Goal: Transaction & Acquisition: Purchase product/service

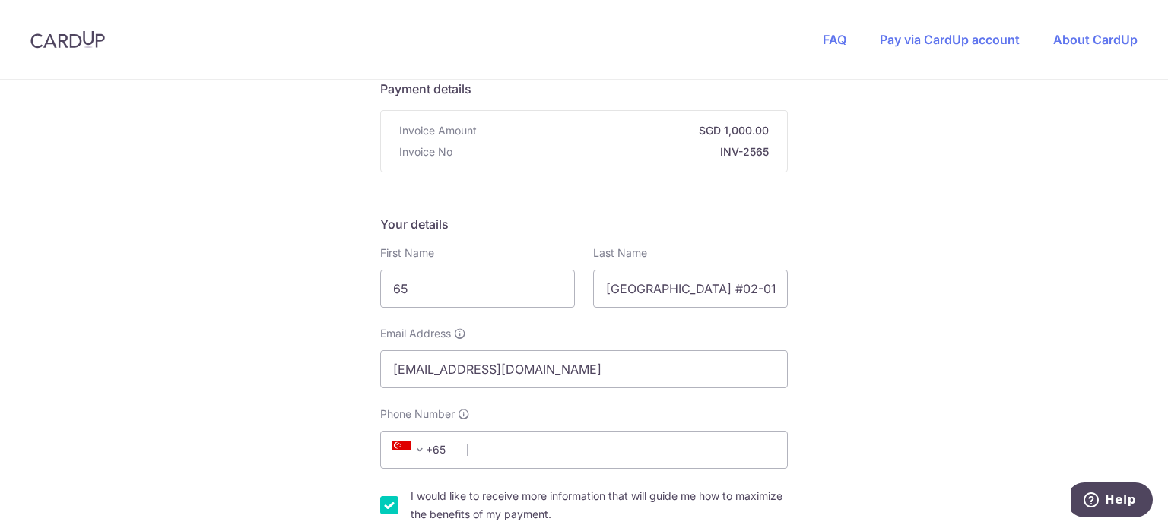
scroll to position [131, 0]
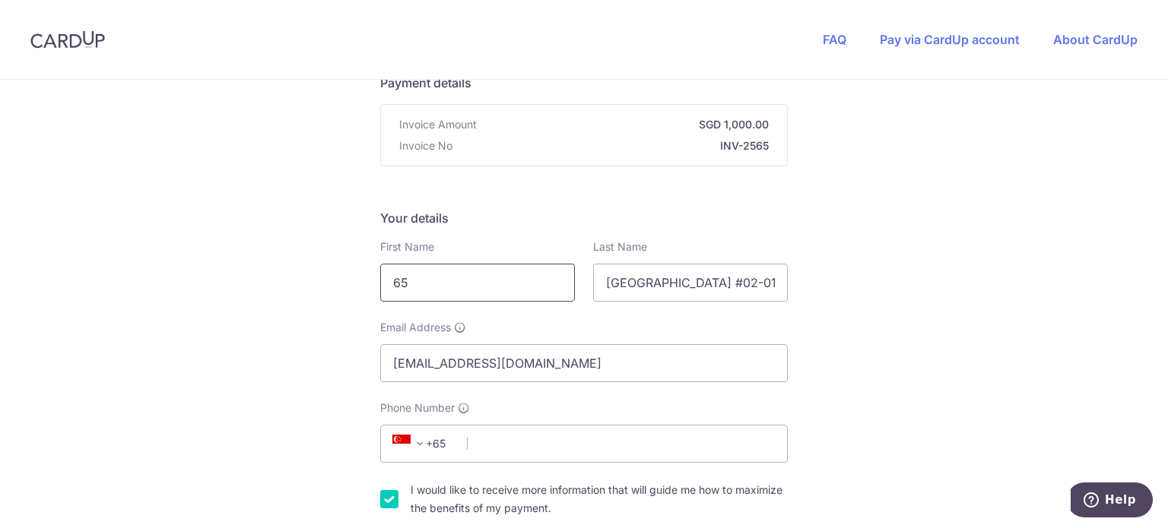
click at [481, 292] on input "65" at bounding box center [477, 283] width 195 height 38
click at [481, 292] on input "[PERSON_NAME]" at bounding box center [477, 283] width 195 height 38
type input "[PERSON_NAME]"
type textarea "[GEOGRAPHIC_DATA] #02-01. 4. [PERSON_NAME]"
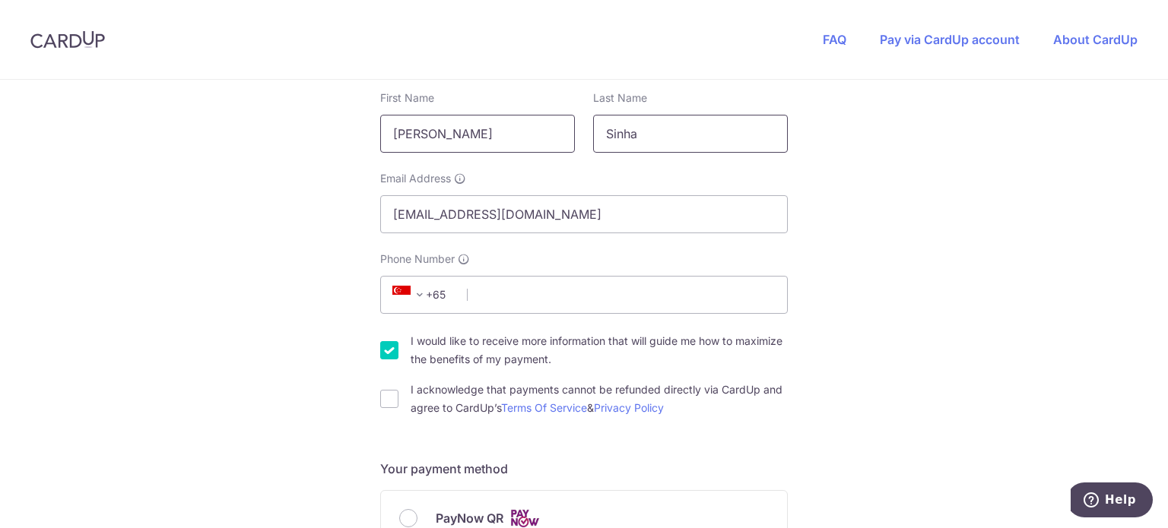
scroll to position [281, 0]
type input "Sinha"
click at [481, 294] on input "Phone Number" at bounding box center [583, 293] width 407 height 38
type input "94544243"
type input "239524"
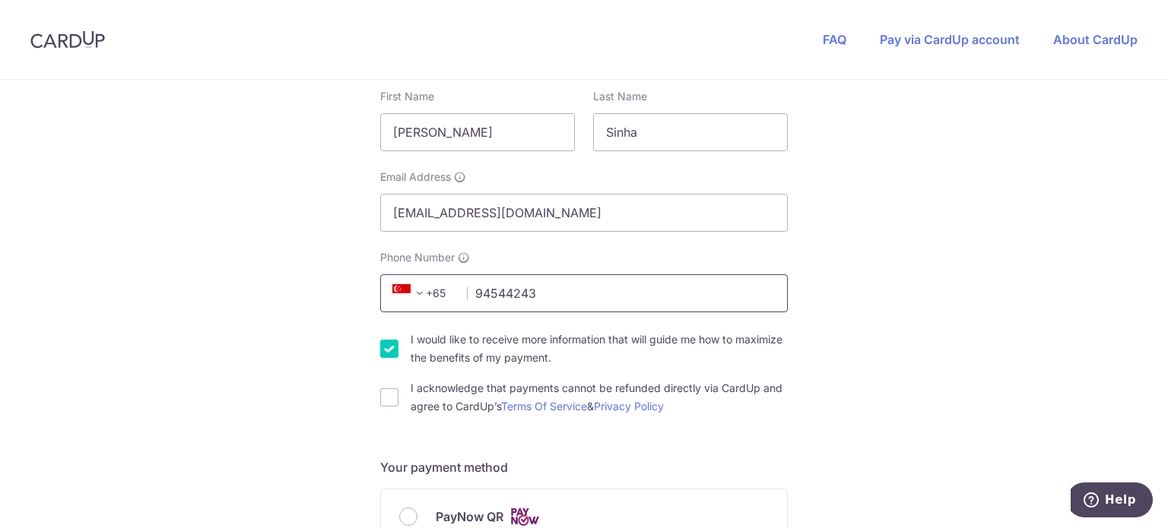
type input "[STREET_ADDRESS]"
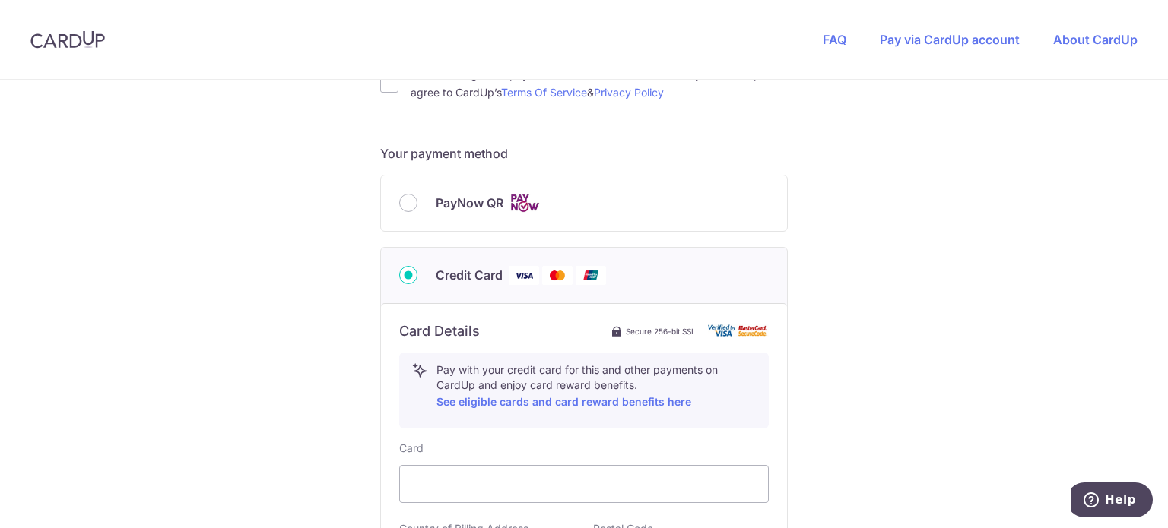
scroll to position [594, 0]
click at [400, 207] on input "PayNow QR" at bounding box center [408, 204] width 18 height 18
radio input "true"
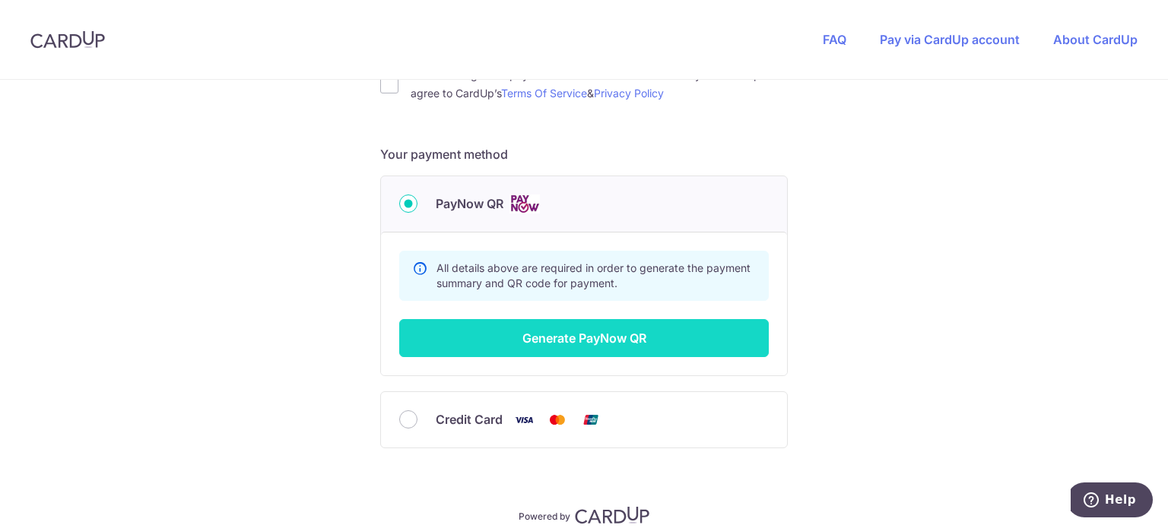
click at [614, 336] on button "Generate PayNow QR" at bounding box center [583, 338] width 369 height 38
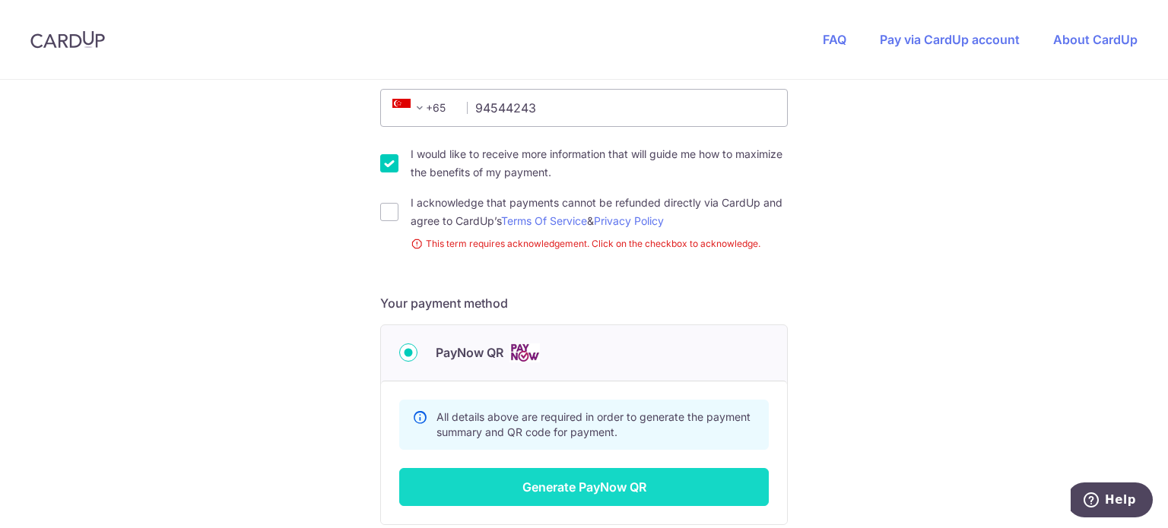
scroll to position [465, 0]
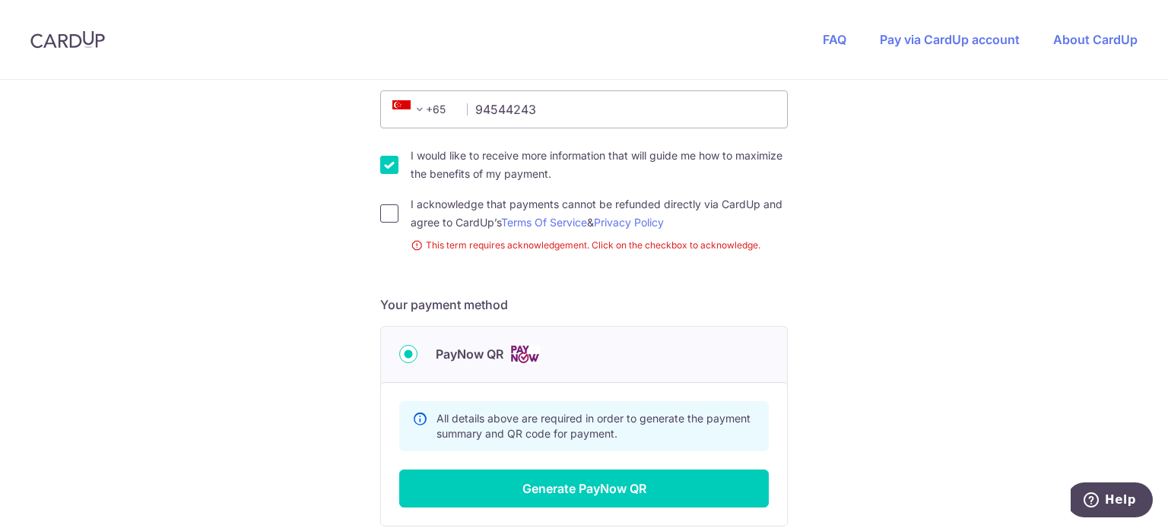
click at [385, 214] on input "I acknowledge that payments cannot be refunded directly via CardUp and agree to…" at bounding box center [389, 213] width 18 height 18
checkbox input "true"
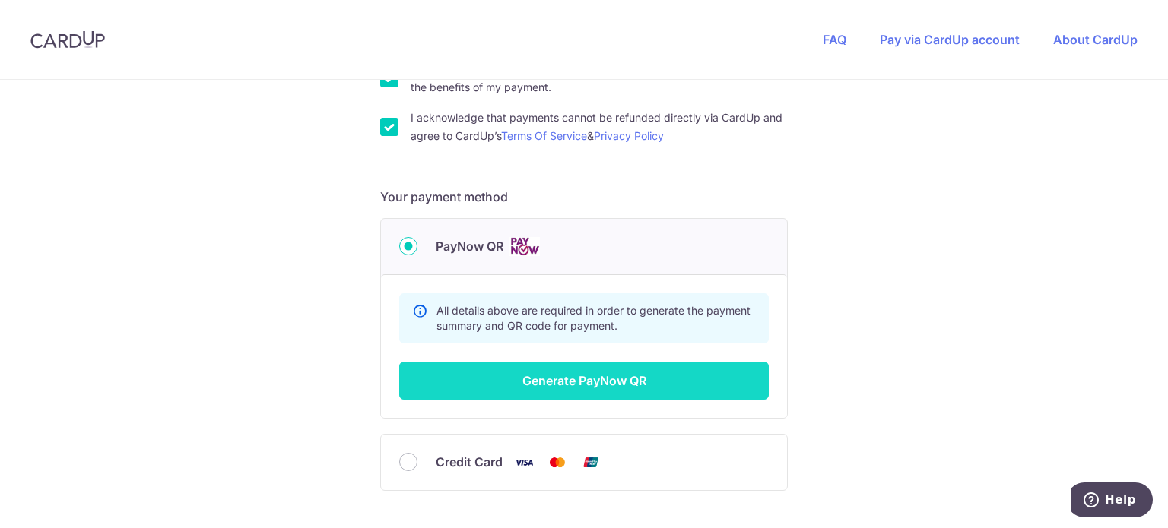
scroll to position [553, 0]
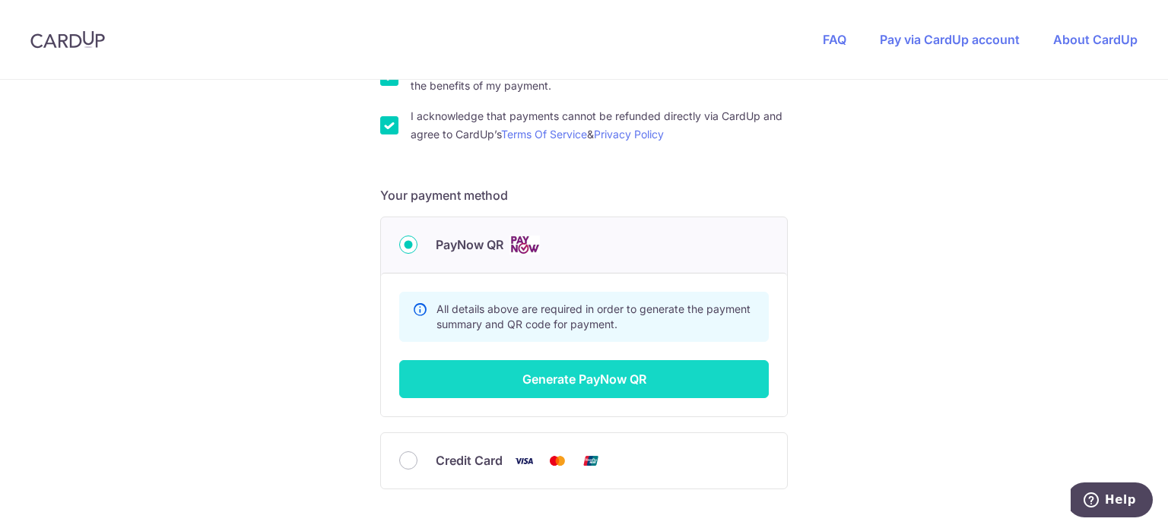
click at [572, 382] on button "Generate PayNow QR" at bounding box center [583, 379] width 369 height 38
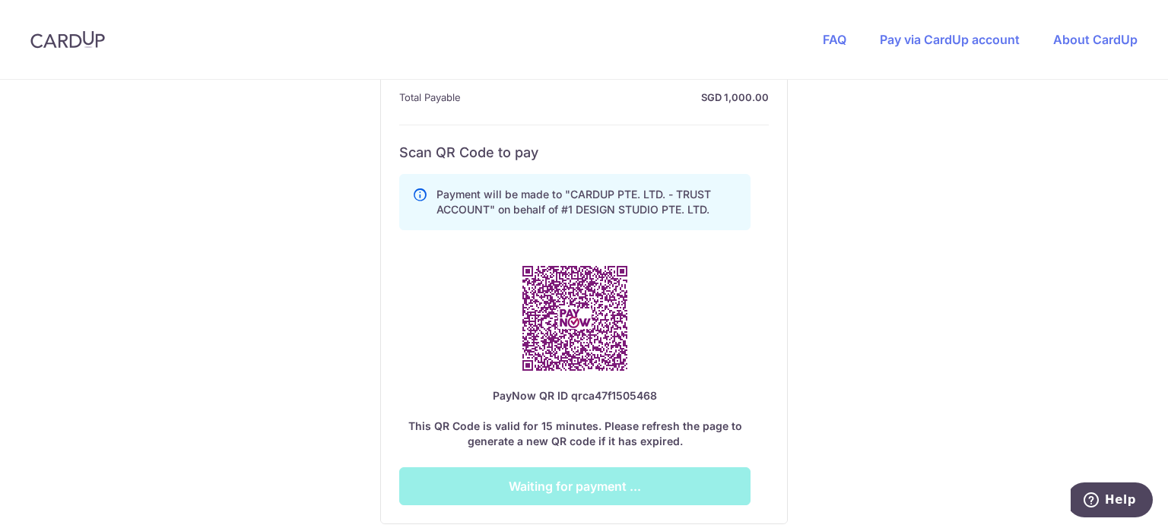
scroll to position [791, 0]
